Goal: Transaction & Acquisition: Purchase product/service

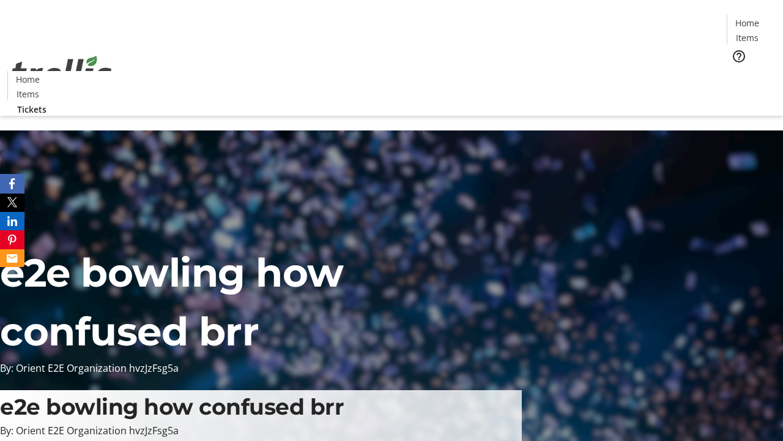
click at [737, 71] on span "Tickets" at bounding box center [751, 77] width 29 height 13
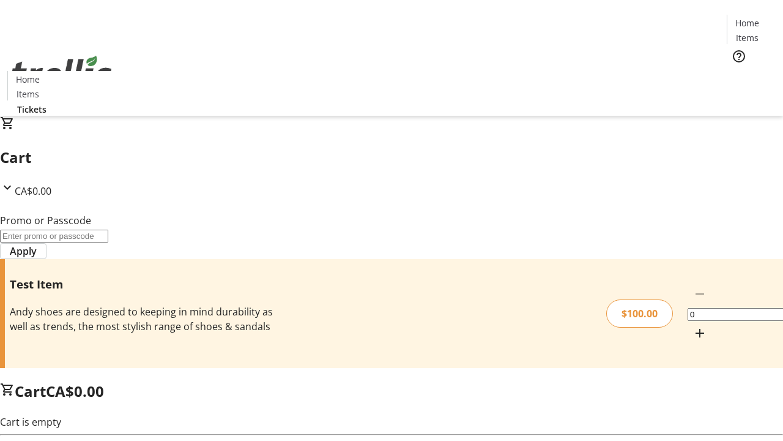
click at [693, 326] on mat-icon "Increment by one" at bounding box center [700, 333] width 15 height 15
type input "1"
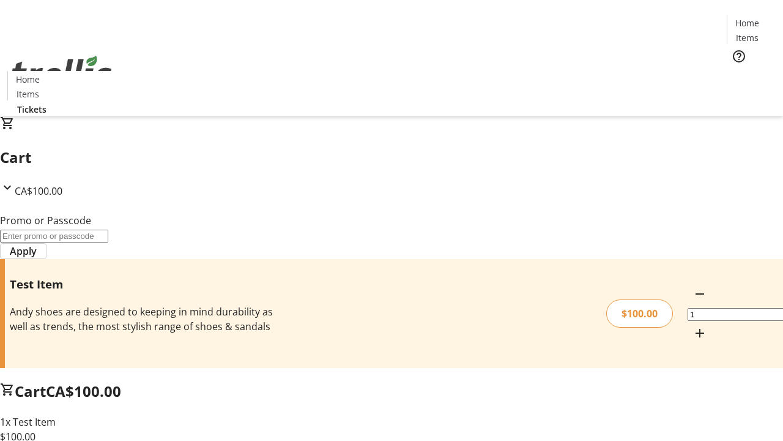
type input "FLAT"
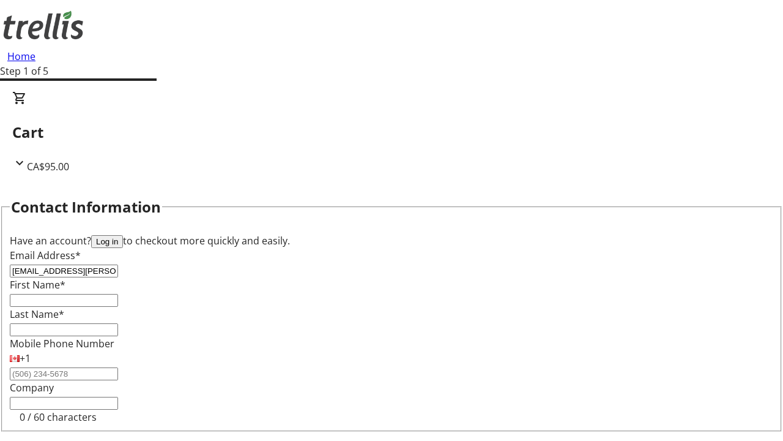
type input "[EMAIL_ADDRESS][PERSON_NAME][DOMAIN_NAME]"
type input "Nelle"
type input "[PERSON_NAME]"
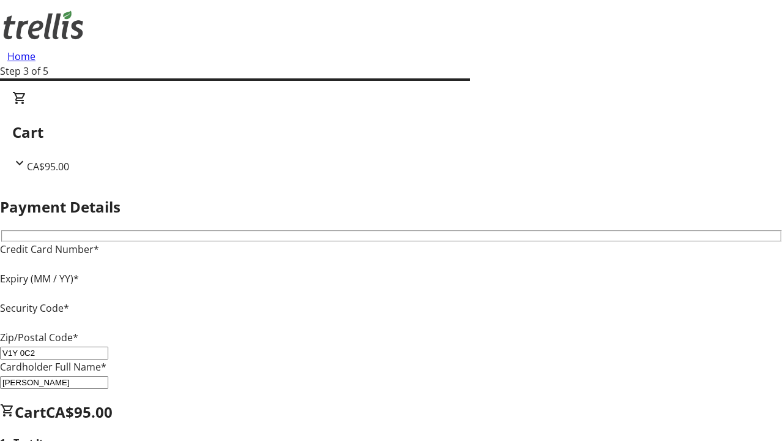
type input "V1Y 0C2"
